Goal: Information Seeking & Learning: Find specific page/section

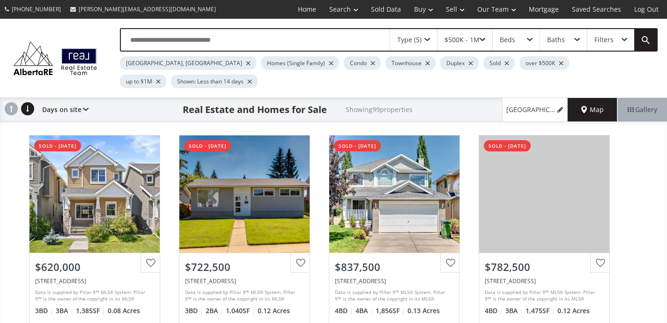
click at [247, 82] on div at bounding box center [249, 82] width 5 height 4
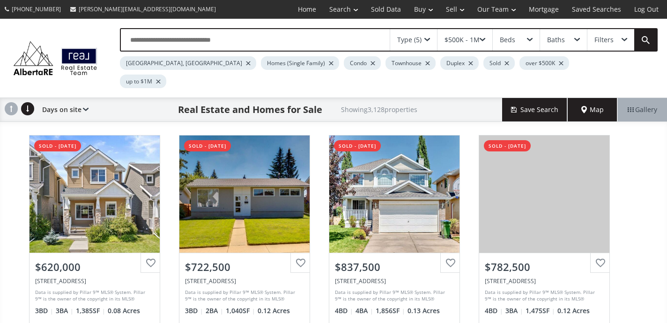
click at [370, 64] on div at bounding box center [372, 63] width 5 height 4
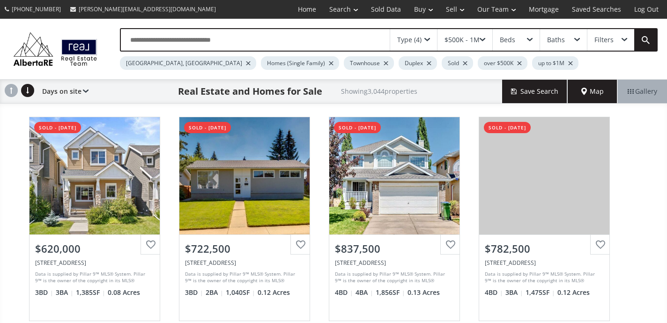
click at [383, 63] on div at bounding box center [385, 63] width 5 height 4
click at [372, 62] on div at bounding box center [374, 63] width 5 height 4
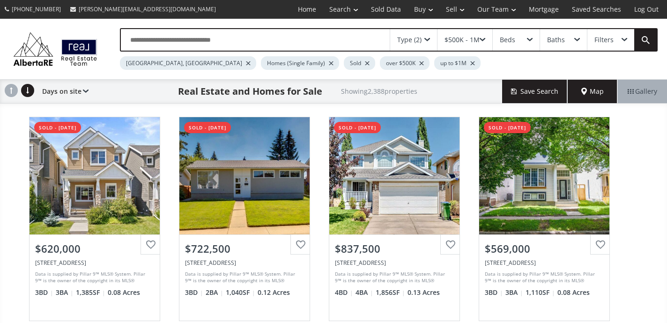
click at [434, 61] on div "up to $1M" at bounding box center [457, 63] width 46 height 14
click at [470, 63] on div at bounding box center [472, 63] width 5 height 4
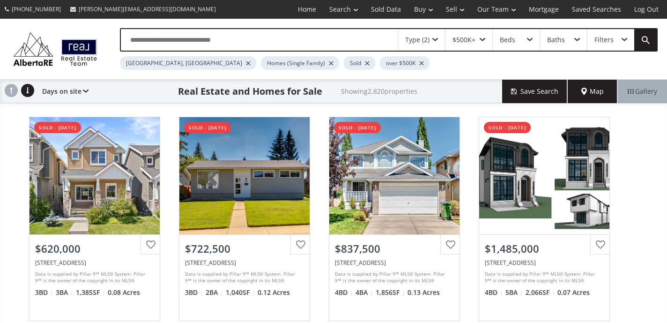
click at [246, 63] on div at bounding box center [248, 63] width 5 height 4
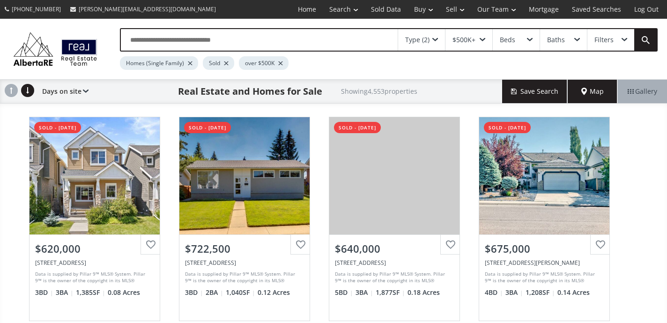
click at [275, 43] on input "text" at bounding box center [259, 40] width 277 height 22
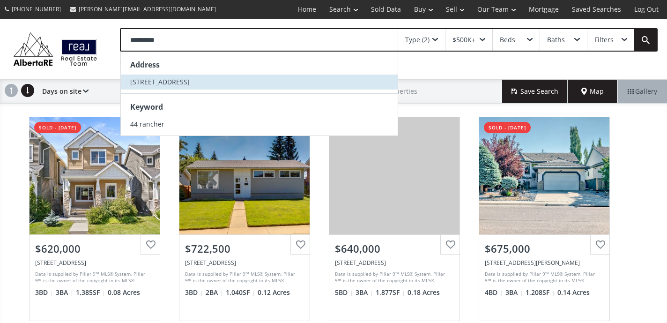
type input "**********"
click at [182, 81] on span "[STREET_ADDRESS]" at bounding box center [159, 81] width 59 height 9
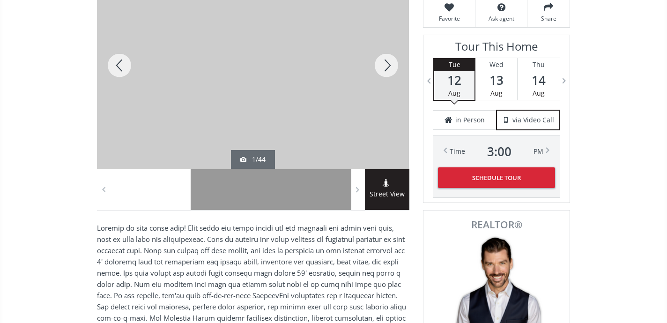
scroll to position [178, 0]
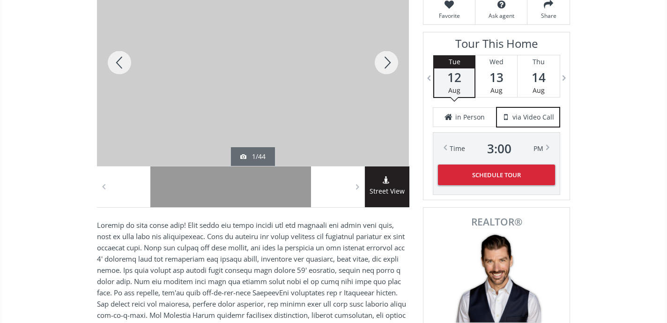
click at [334, 195] on div at bounding box center [331, 186] width 40 height 41
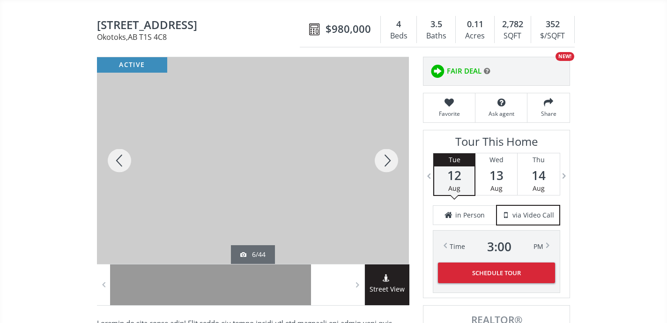
scroll to position [80, 0]
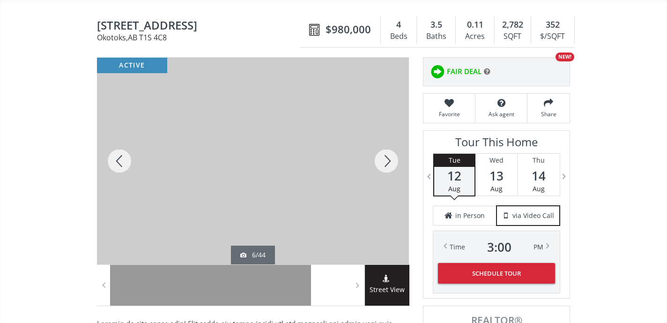
click at [310, 147] on div at bounding box center [253, 161] width 312 height 206
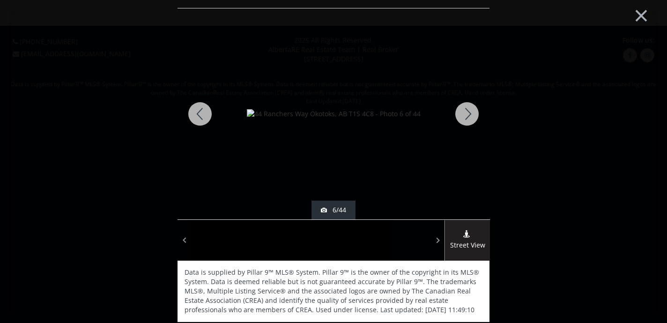
scroll to position [0, 0]
click at [465, 116] on div at bounding box center [466, 113] width 45 height 211
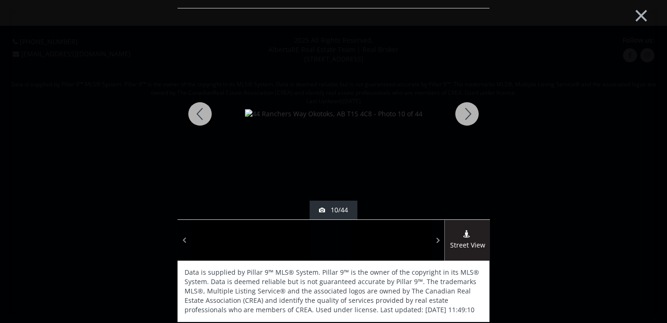
click at [465, 116] on div at bounding box center [466, 113] width 45 height 211
click at [465, 115] on div at bounding box center [466, 113] width 45 height 211
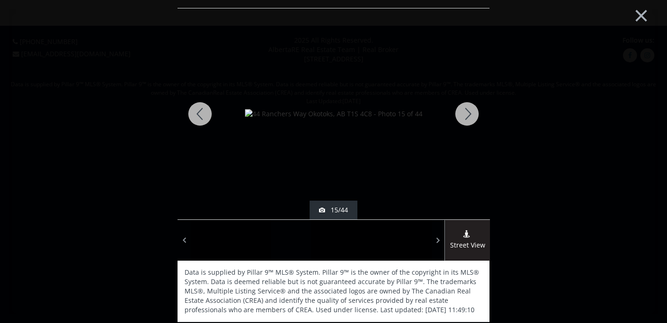
click at [465, 115] on div at bounding box center [466, 113] width 45 height 211
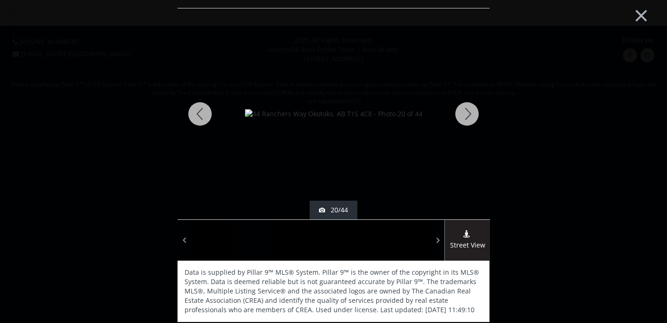
click at [465, 115] on div at bounding box center [466, 113] width 45 height 211
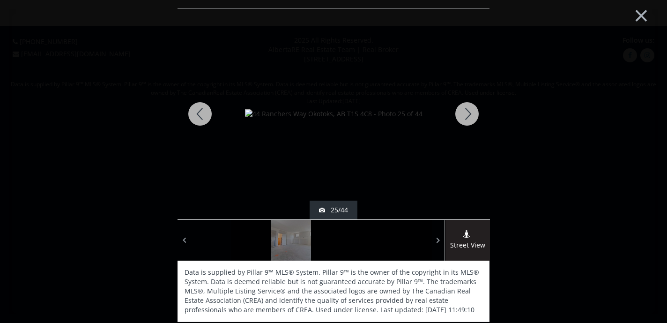
click at [465, 115] on div at bounding box center [466, 113] width 45 height 211
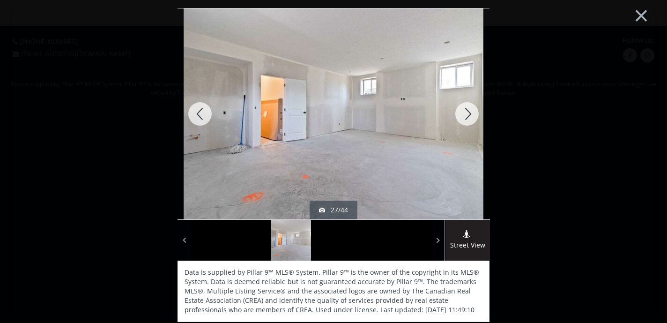
click at [465, 115] on div at bounding box center [466, 113] width 45 height 211
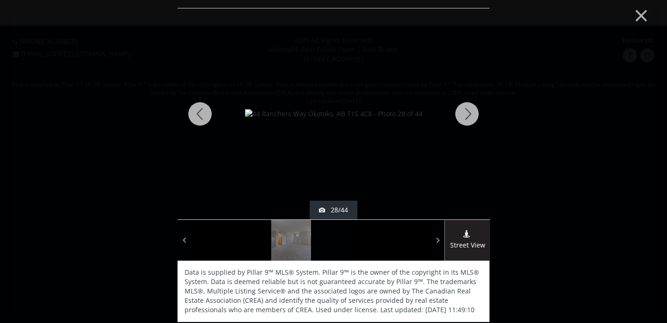
click at [465, 115] on div at bounding box center [466, 113] width 45 height 211
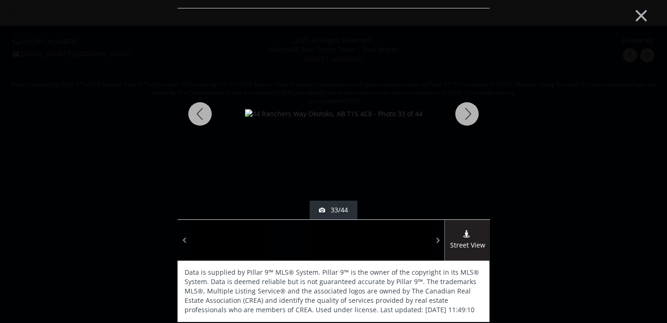
click at [465, 115] on div at bounding box center [466, 113] width 45 height 211
click at [644, 14] on button "×" at bounding box center [640, 14] width 51 height 38
